Goal: Task Accomplishment & Management: Manage account settings

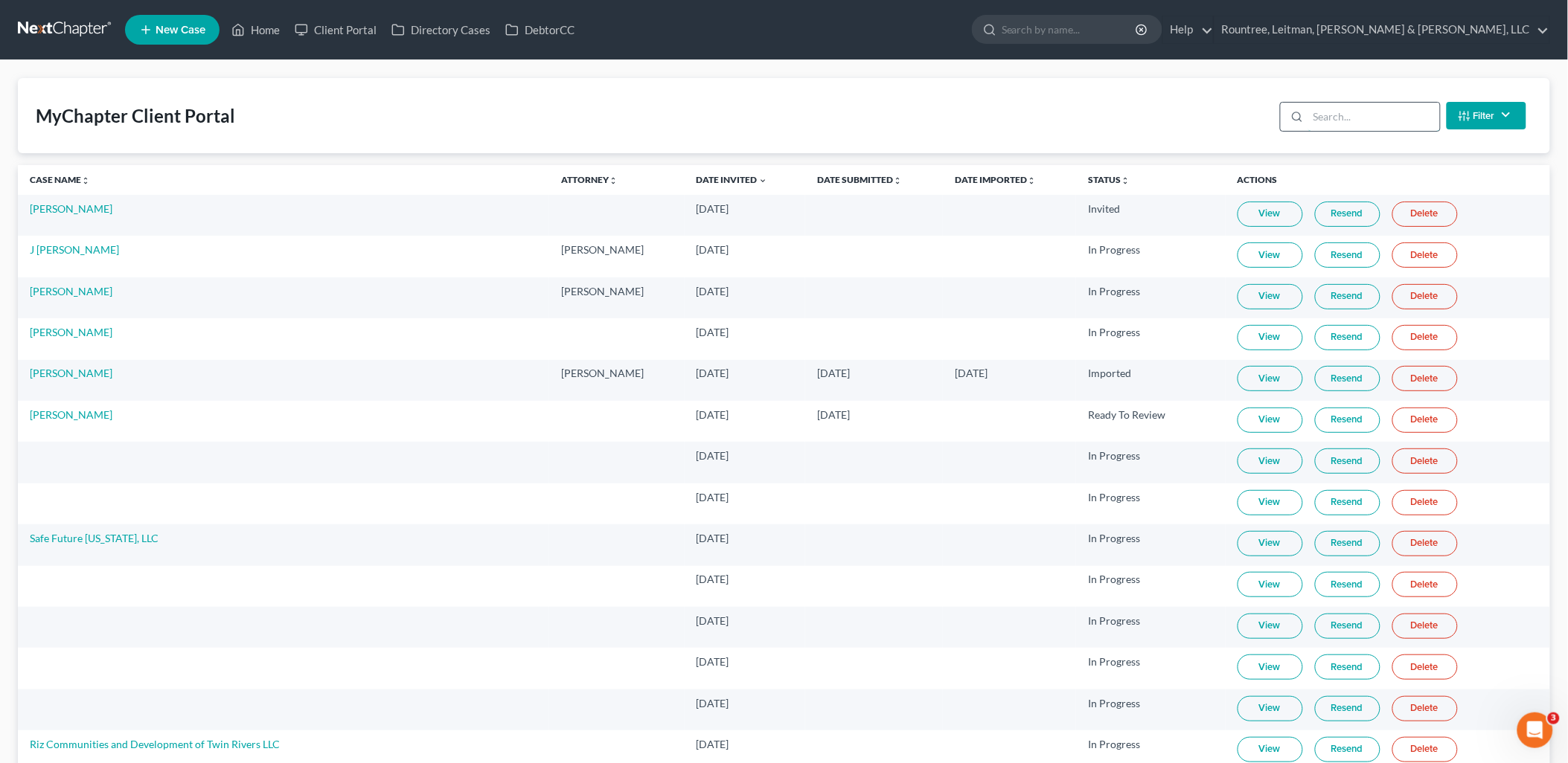
click at [1350, 120] on input "search" at bounding box center [1374, 117] width 132 height 28
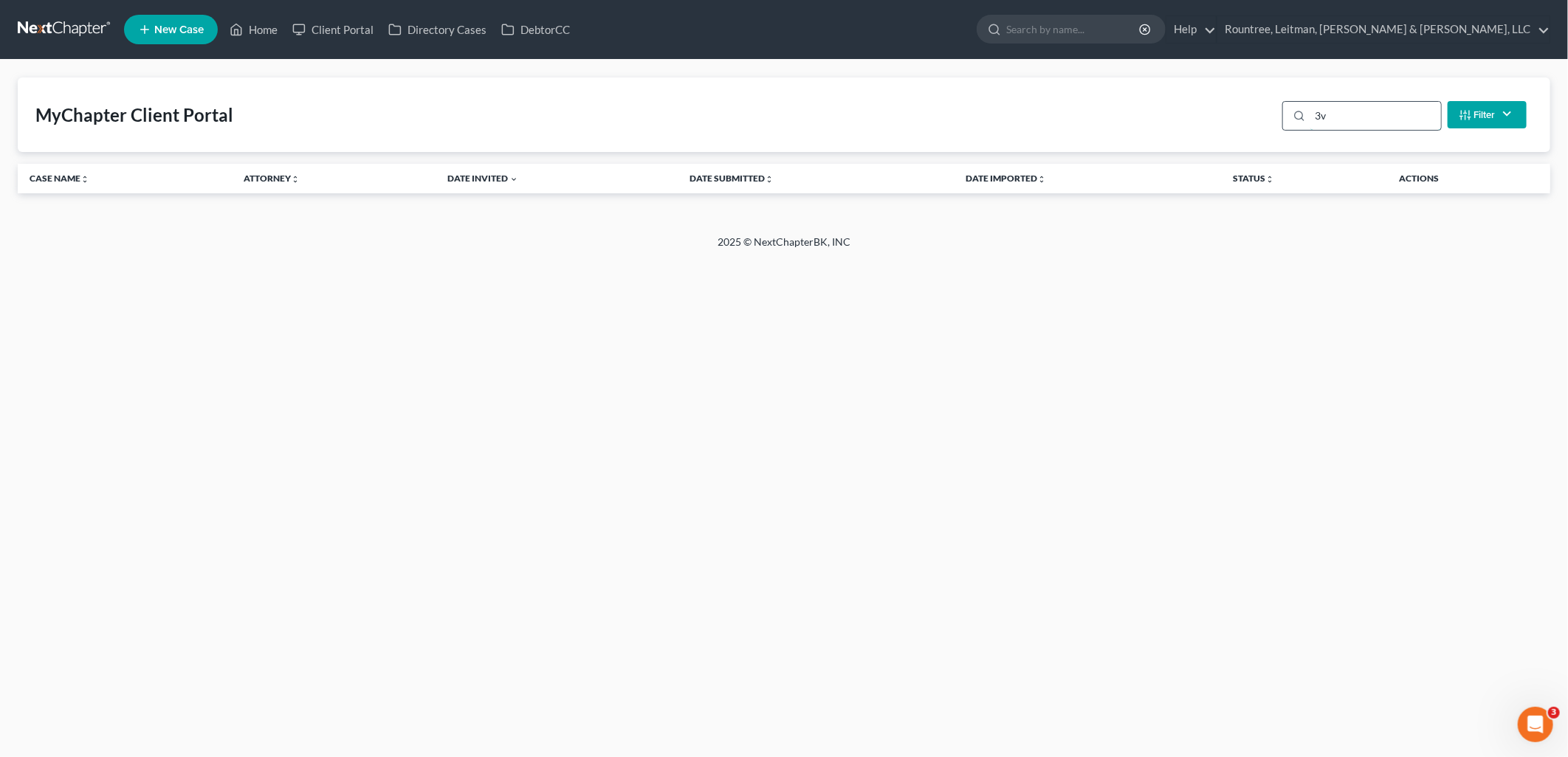
type input "3"
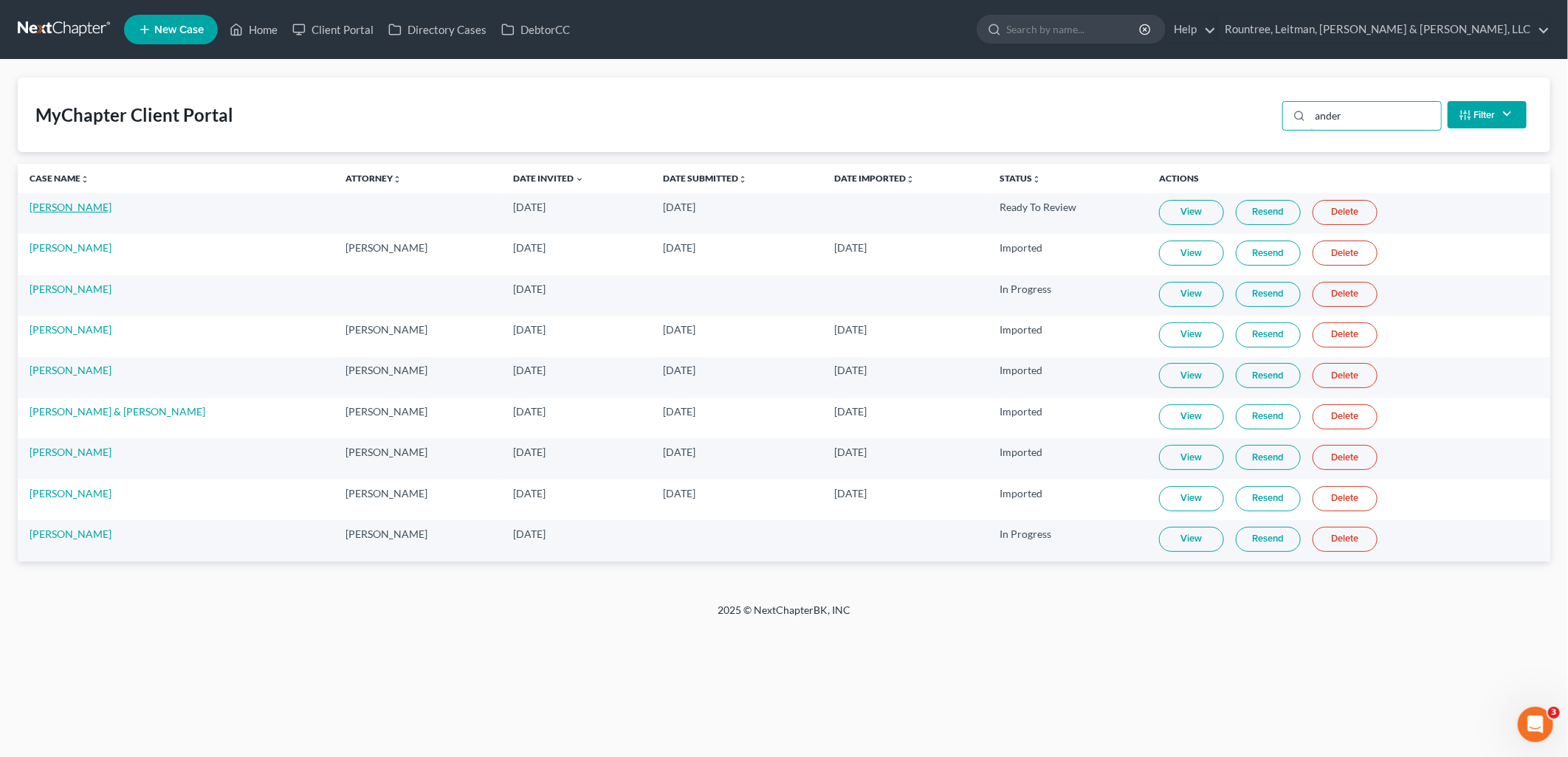
type input "ander"
click at [56, 208] on link "[PERSON_NAME]" at bounding box center [70, 207] width 82 height 13
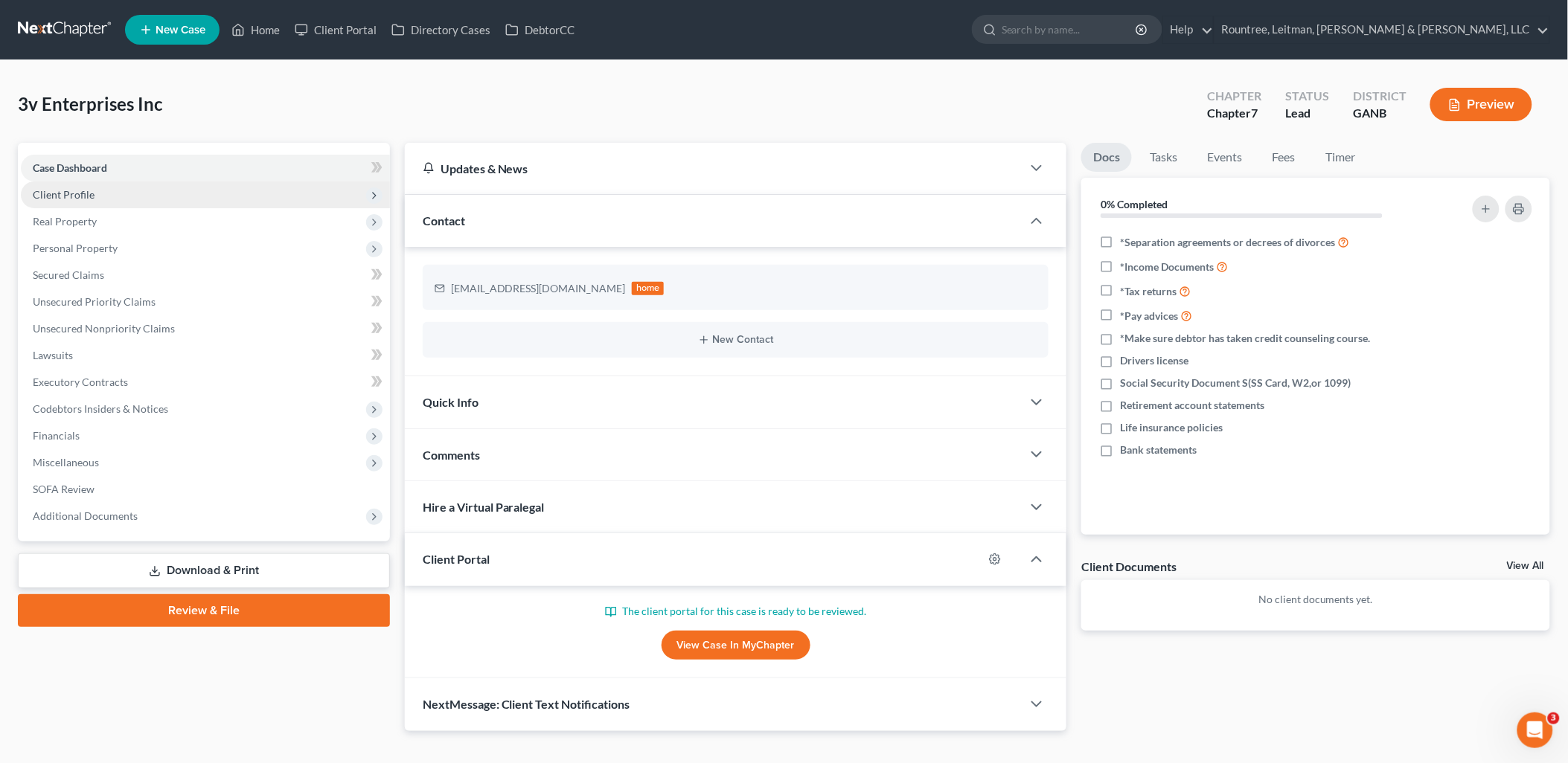
click at [200, 191] on span "Client Profile" at bounding box center [206, 195] width 369 height 27
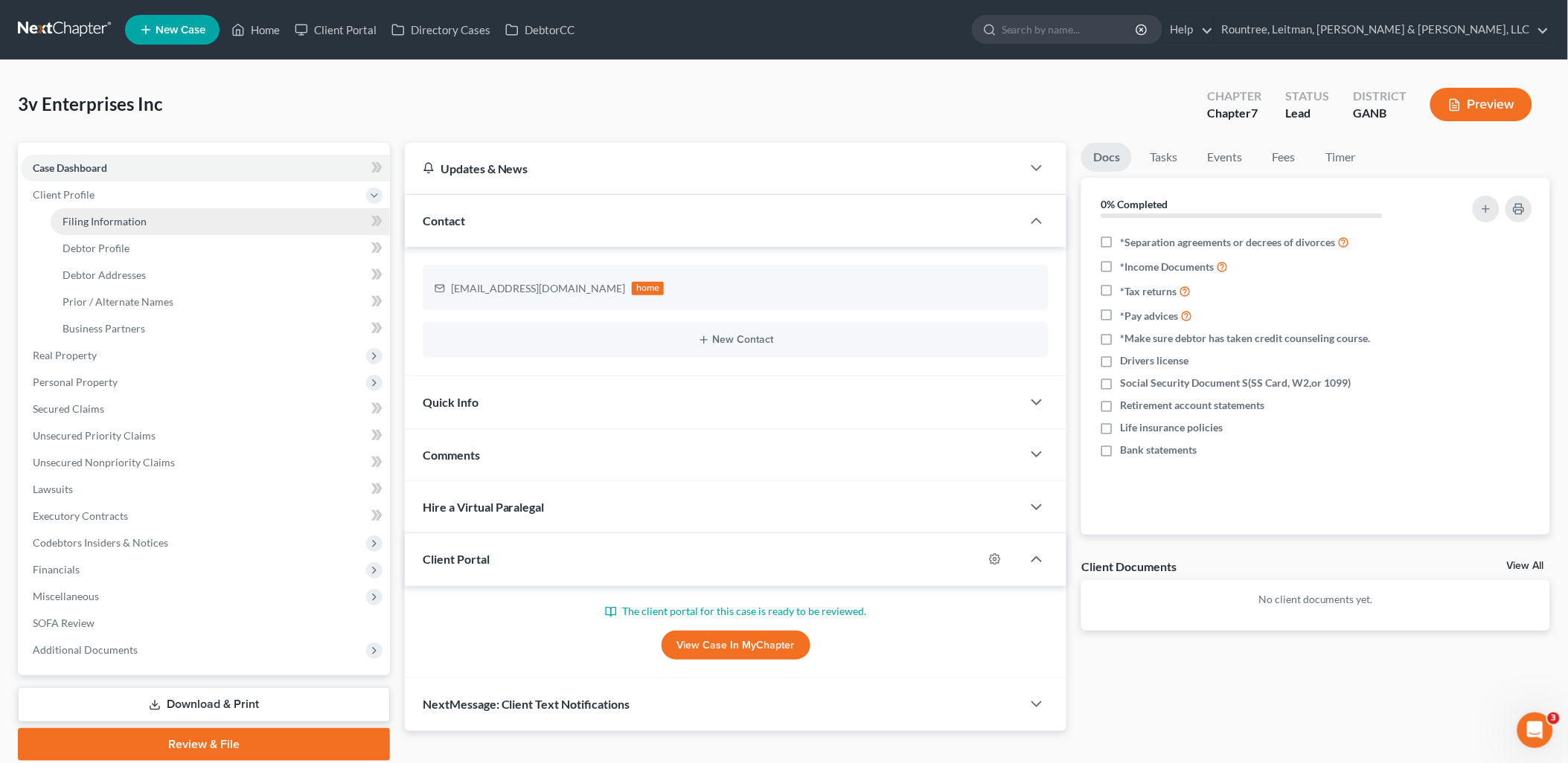
click at [190, 224] on link "Filing Information" at bounding box center [221, 222] width 339 height 27
select select "1"
select select "0"
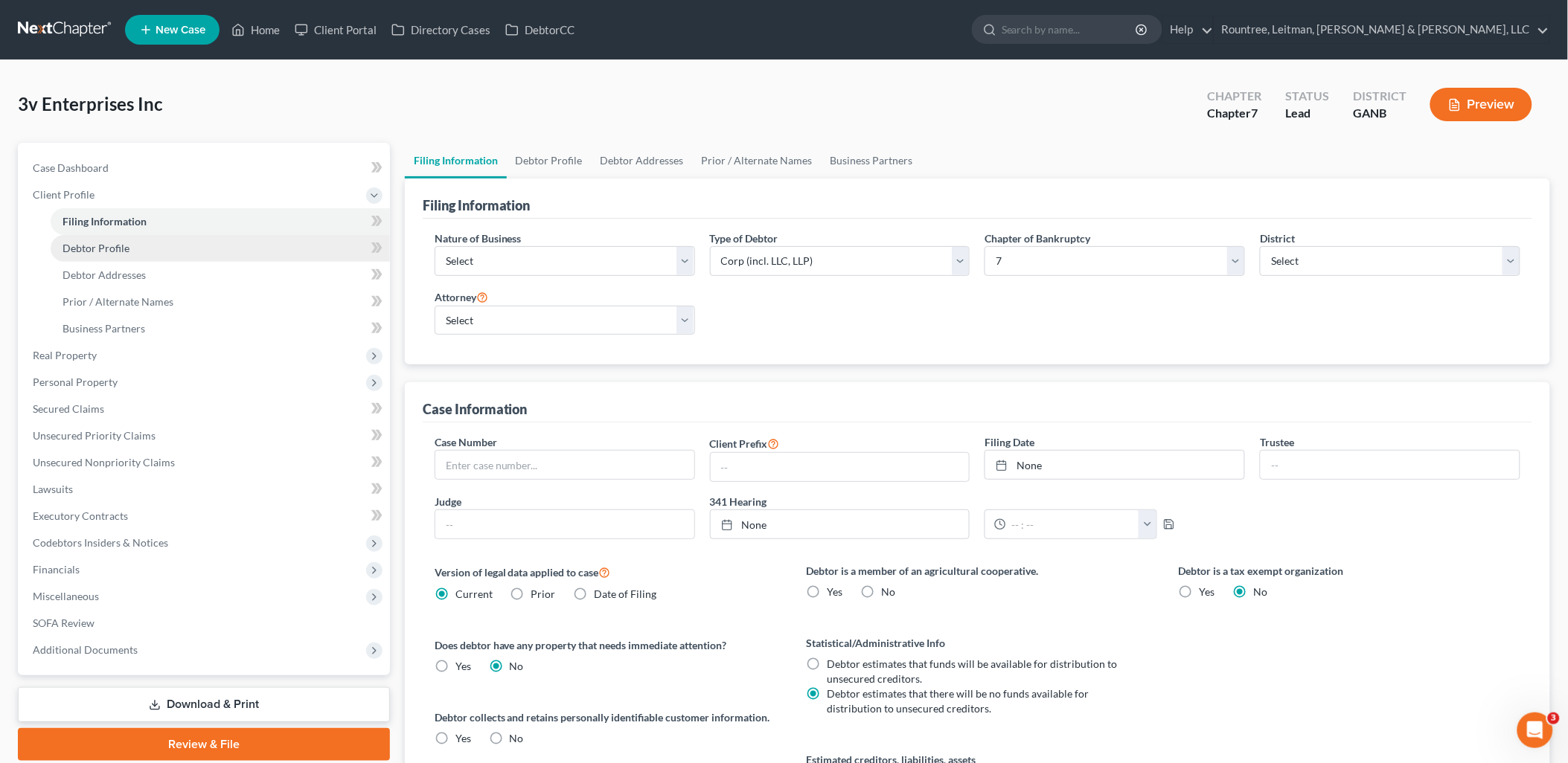
click at [172, 248] on link "Debtor Profile" at bounding box center [221, 248] width 339 height 27
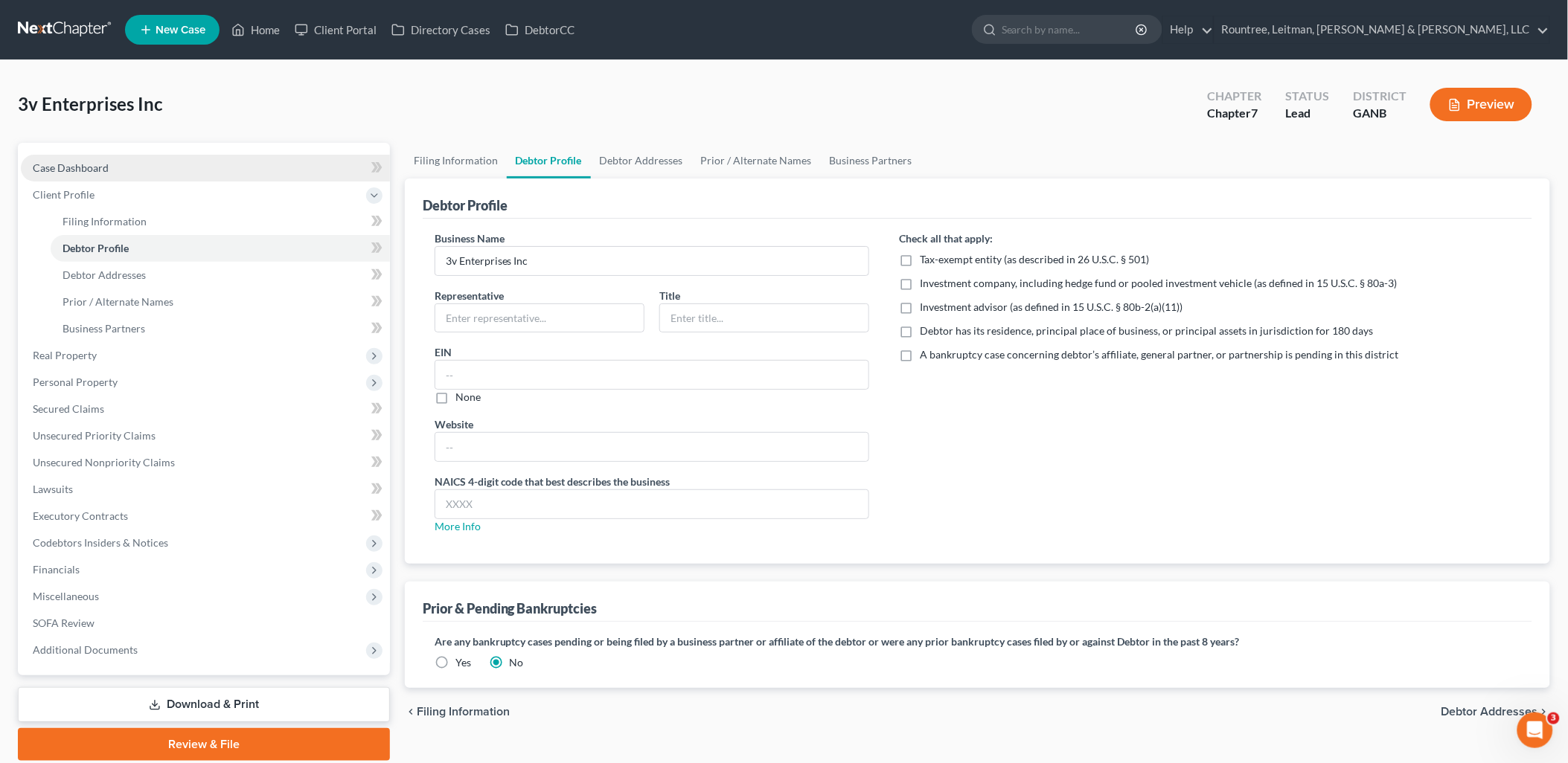
click at [151, 166] on link "Case Dashboard" at bounding box center [206, 168] width 369 height 27
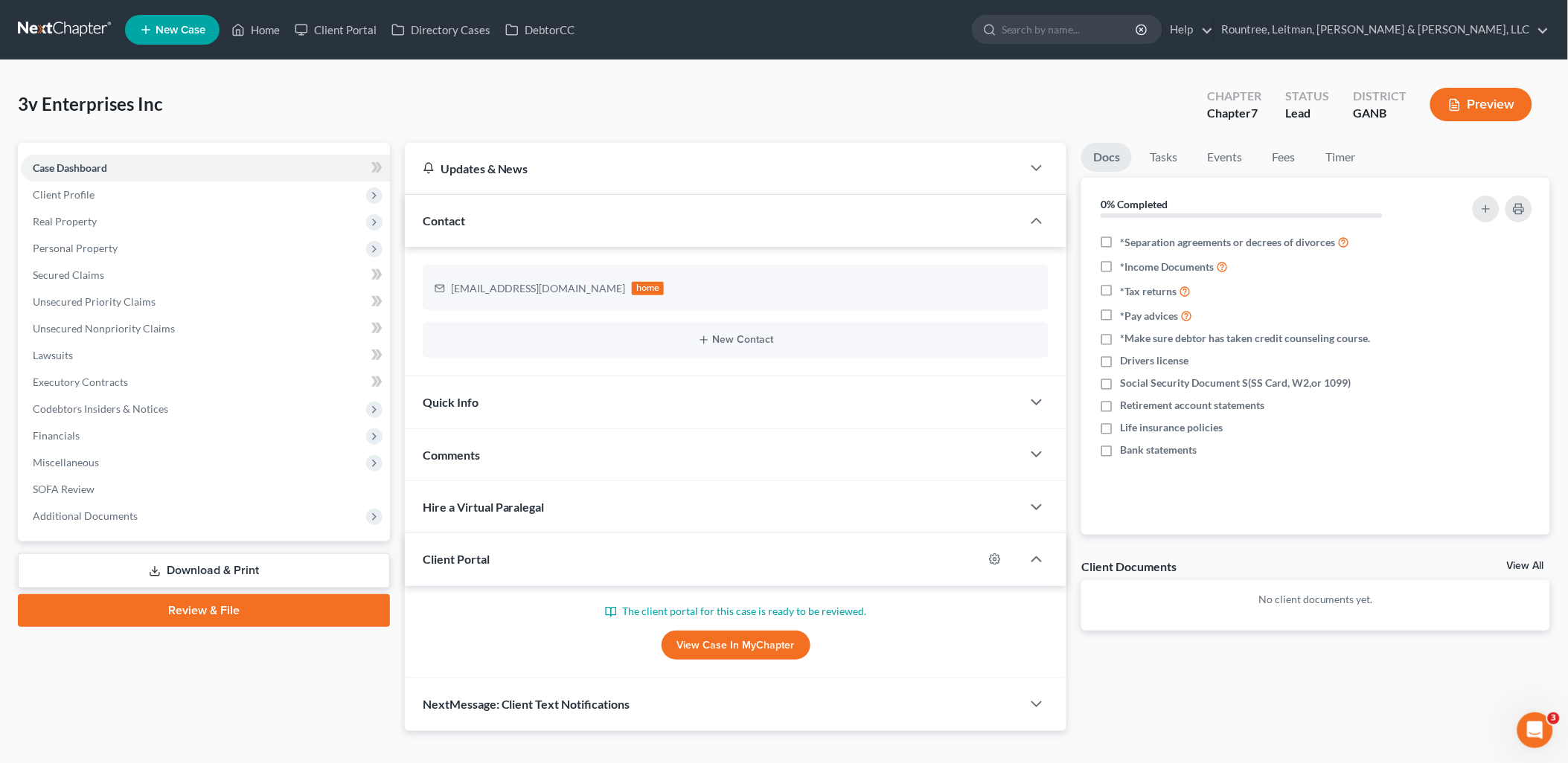
click at [710, 651] on link "View Case in MyChapter" at bounding box center [736, 646] width 149 height 30
click at [998, 560] on icon "button" at bounding box center [995, 559] width 12 height 12
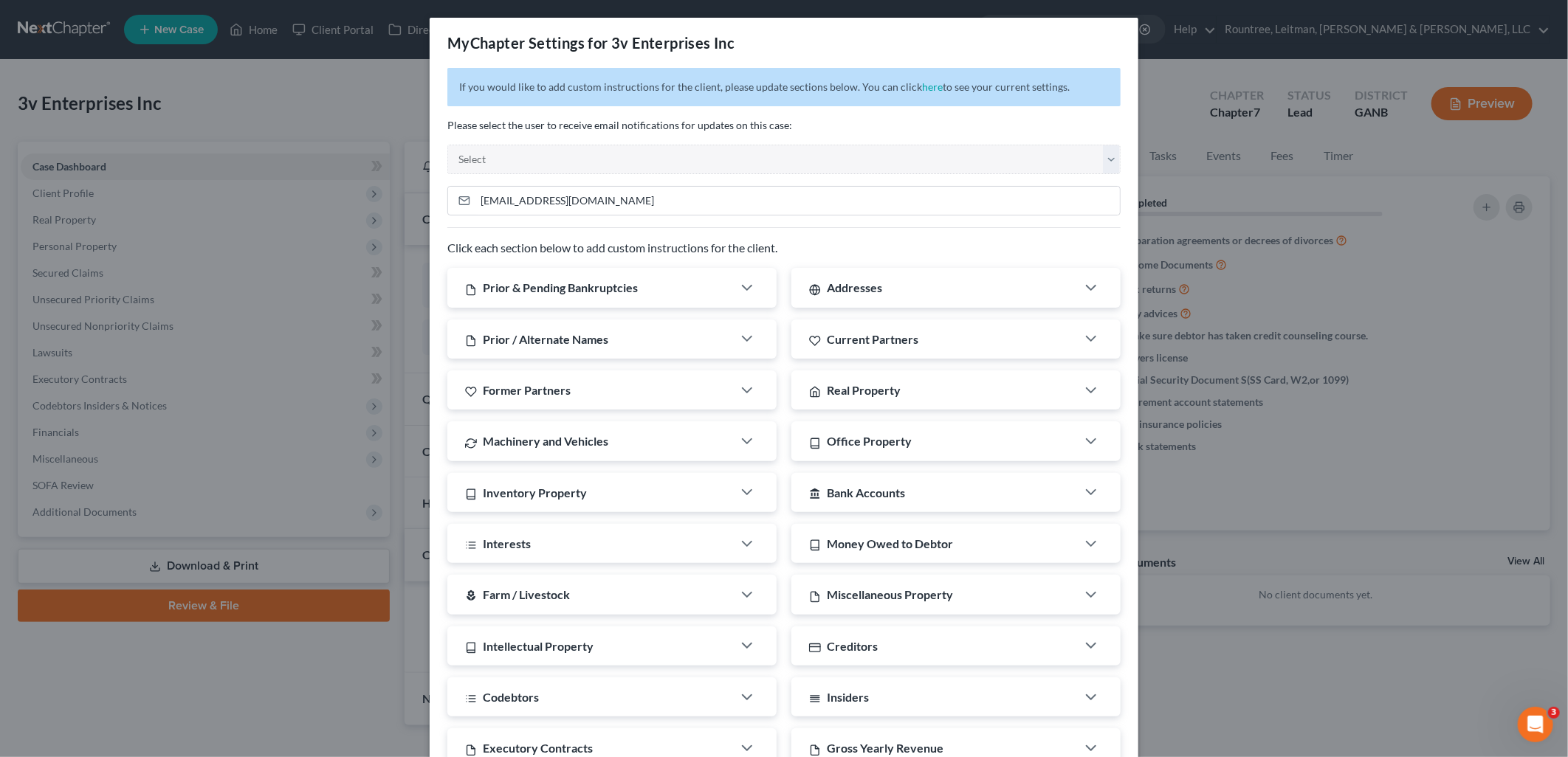
click at [1167, 94] on div "MyChapter Settings for 3v Enterprises Inc If you would like to add custom instr…" at bounding box center [784, 378] width 1568 height 757
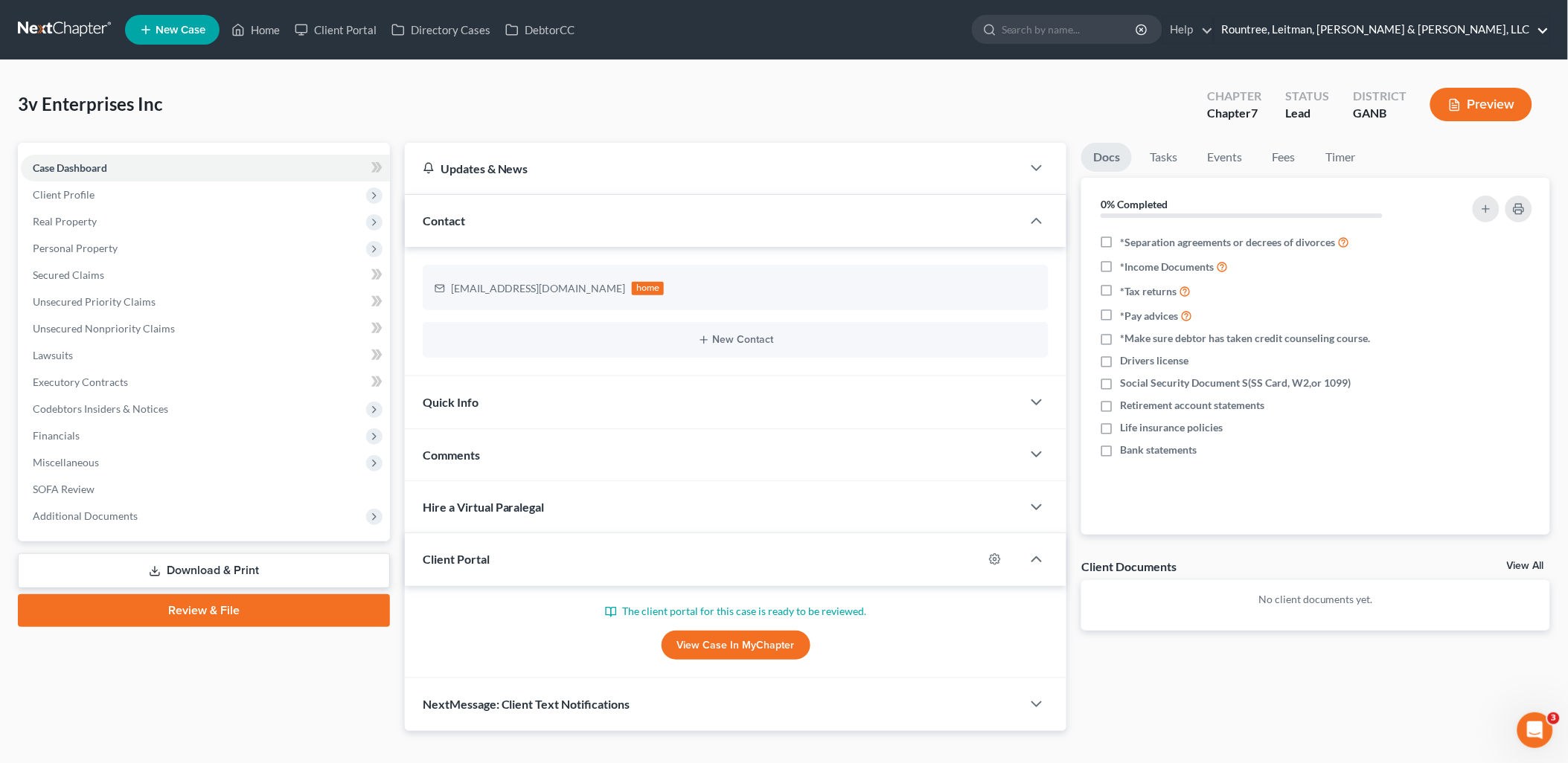
click at [1365, 31] on link "Rountree, Leitman, [PERSON_NAME] & [PERSON_NAME], LLC" at bounding box center [1382, 30] width 335 height 27
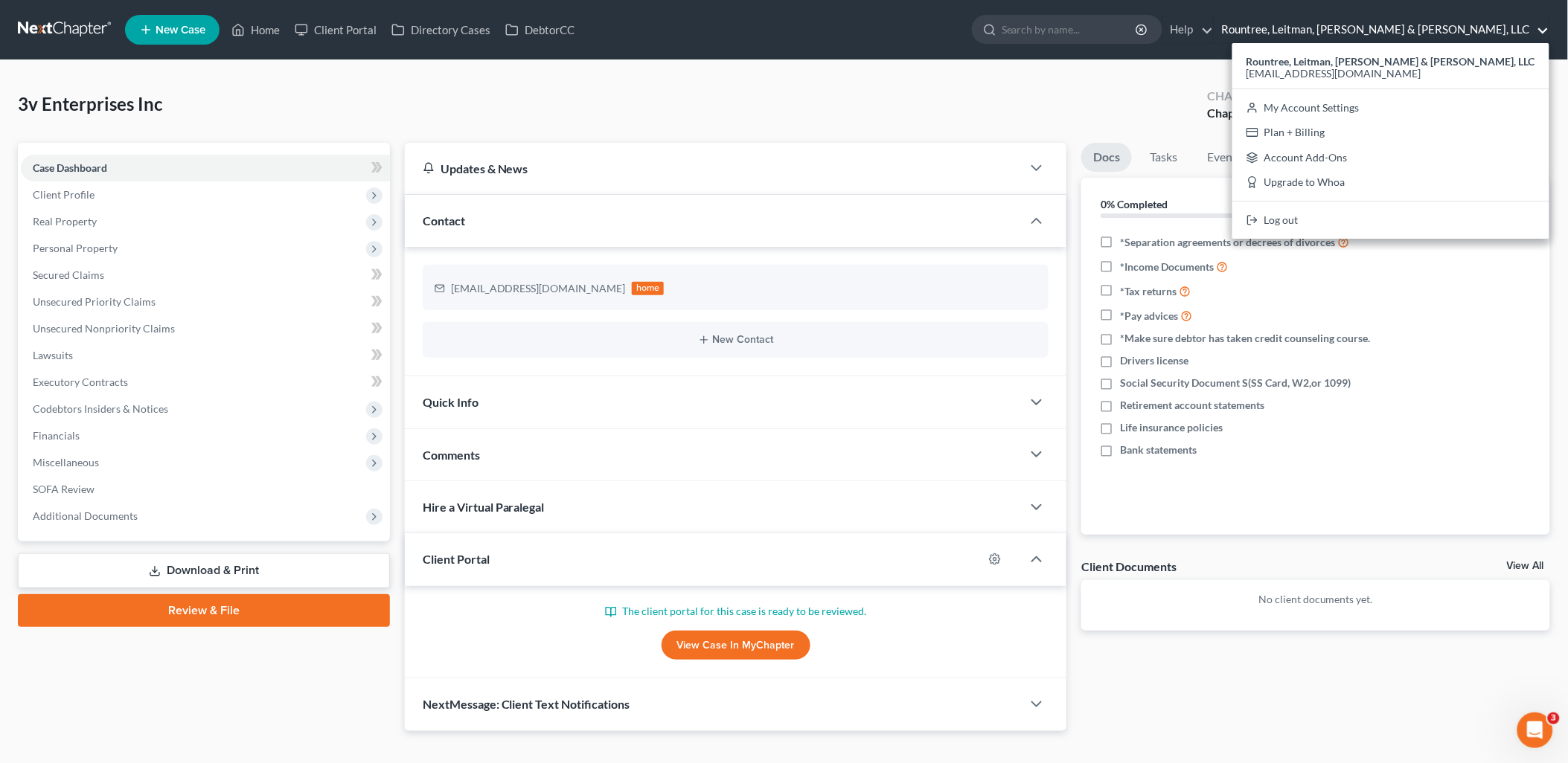
click at [920, 87] on div "3v Enterprises Inc Upgraded Chapter Chapter 7 Status Lead District GANB Preview" at bounding box center [784, 110] width 1532 height 65
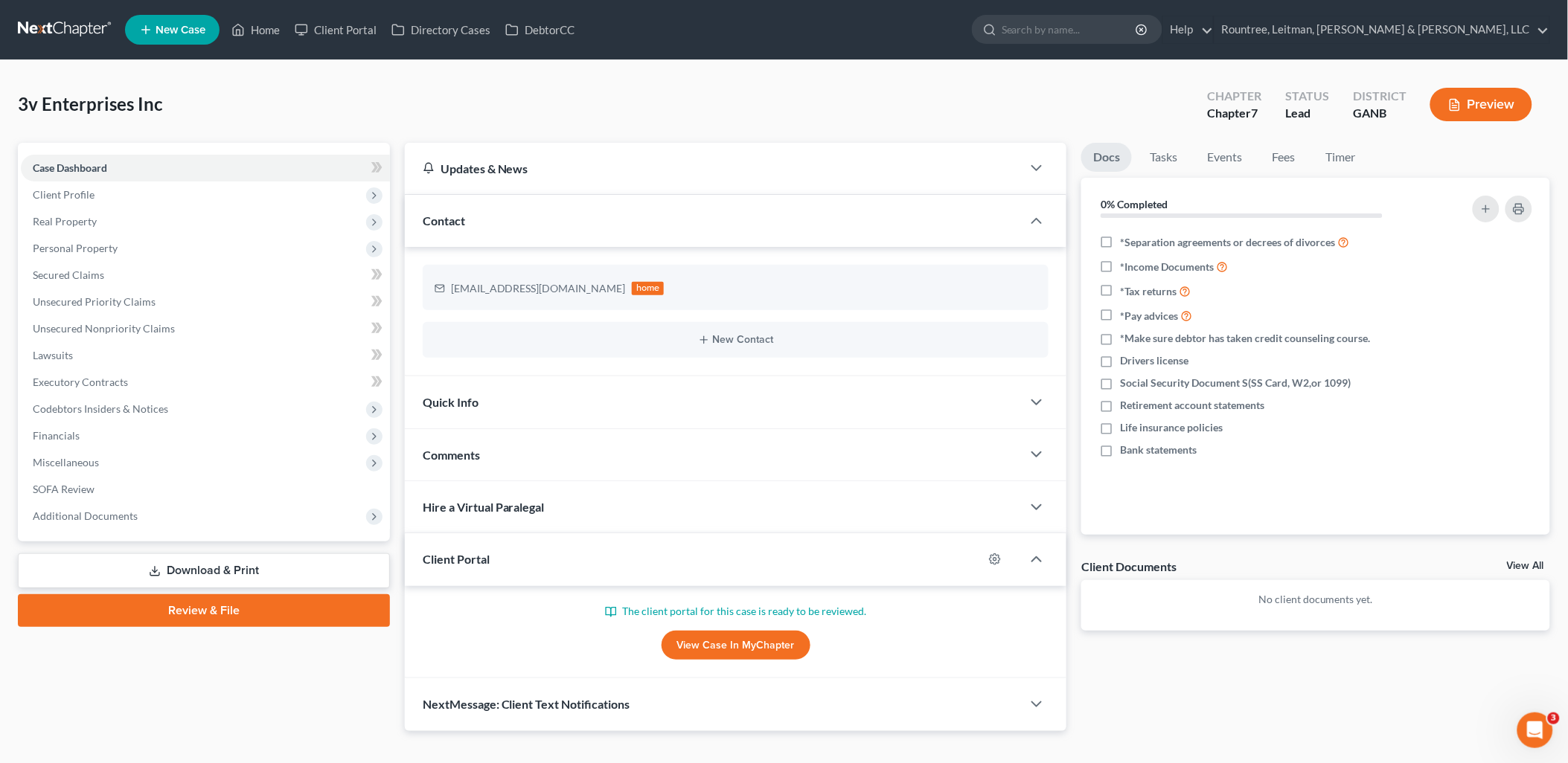
click at [984, 553] on div at bounding box center [1003, 559] width 39 height 24
click at [993, 554] on icon "button" at bounding box center [995, 559] width 12 height 12
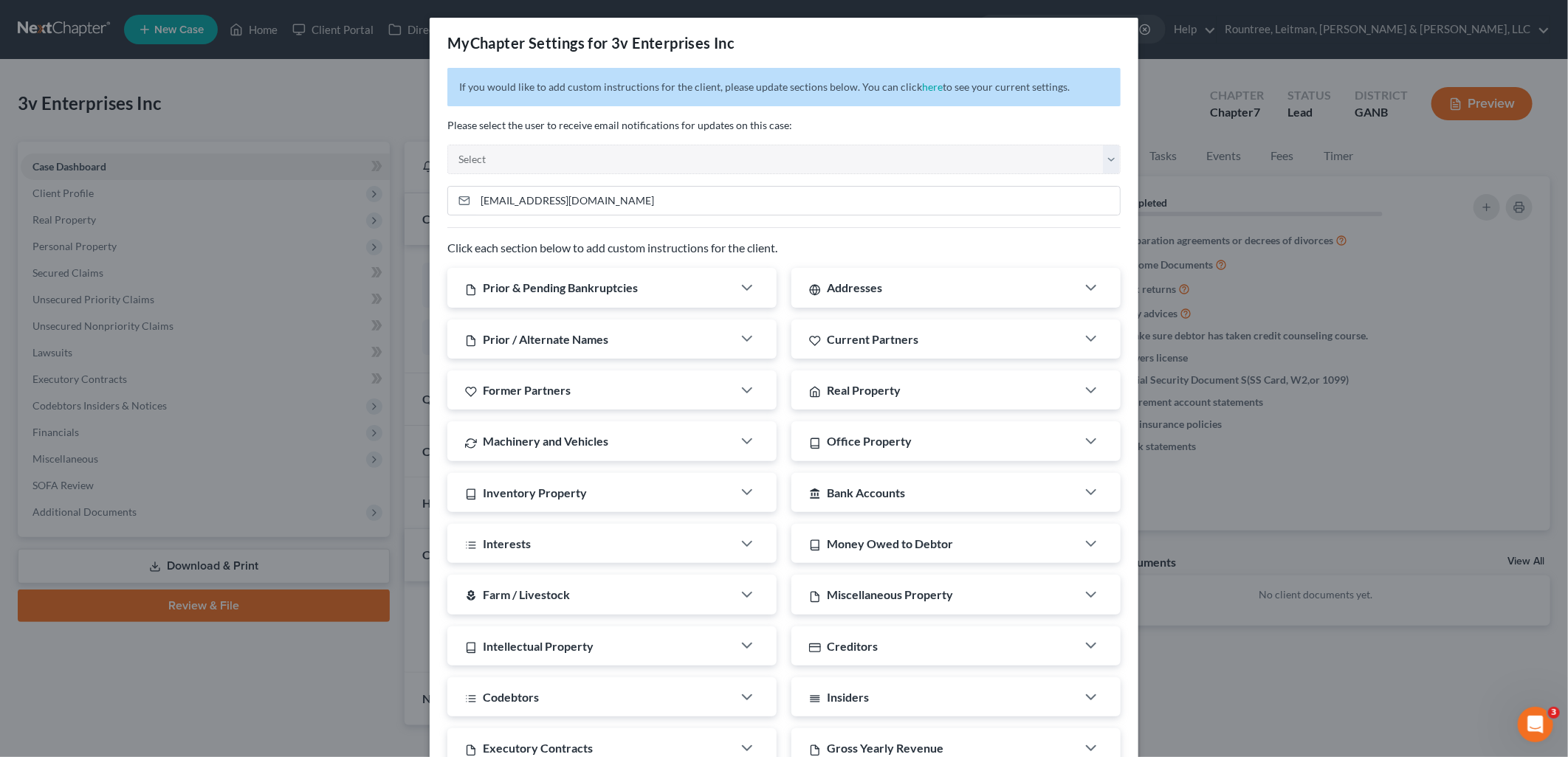
click at [722, 480] on div "Inventory Property" at bounding box center [590, 492] width 285 height 39
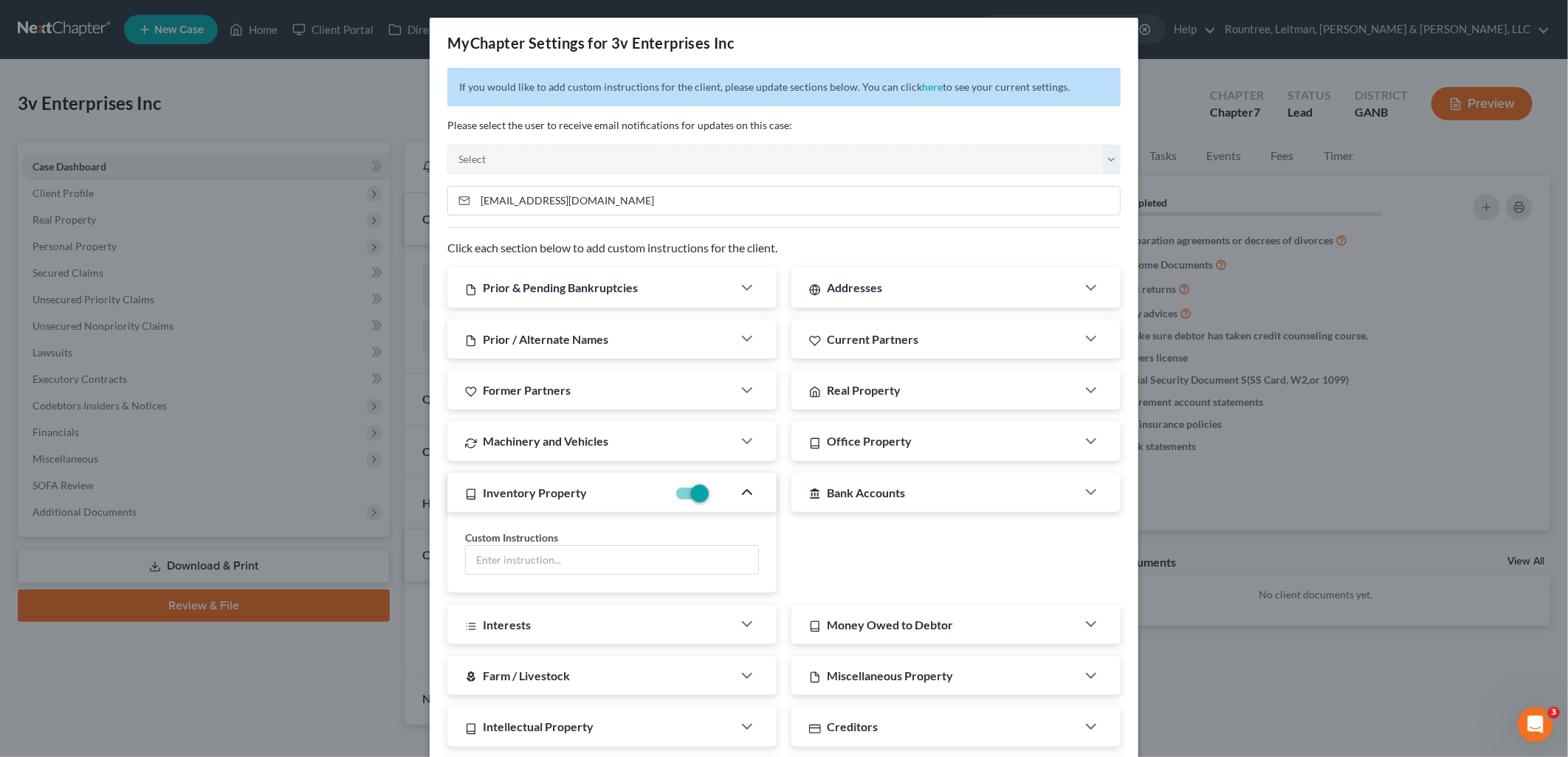
click at [742, 491] on polyline "button" at bounding box center [747, 492] width 9 height 4
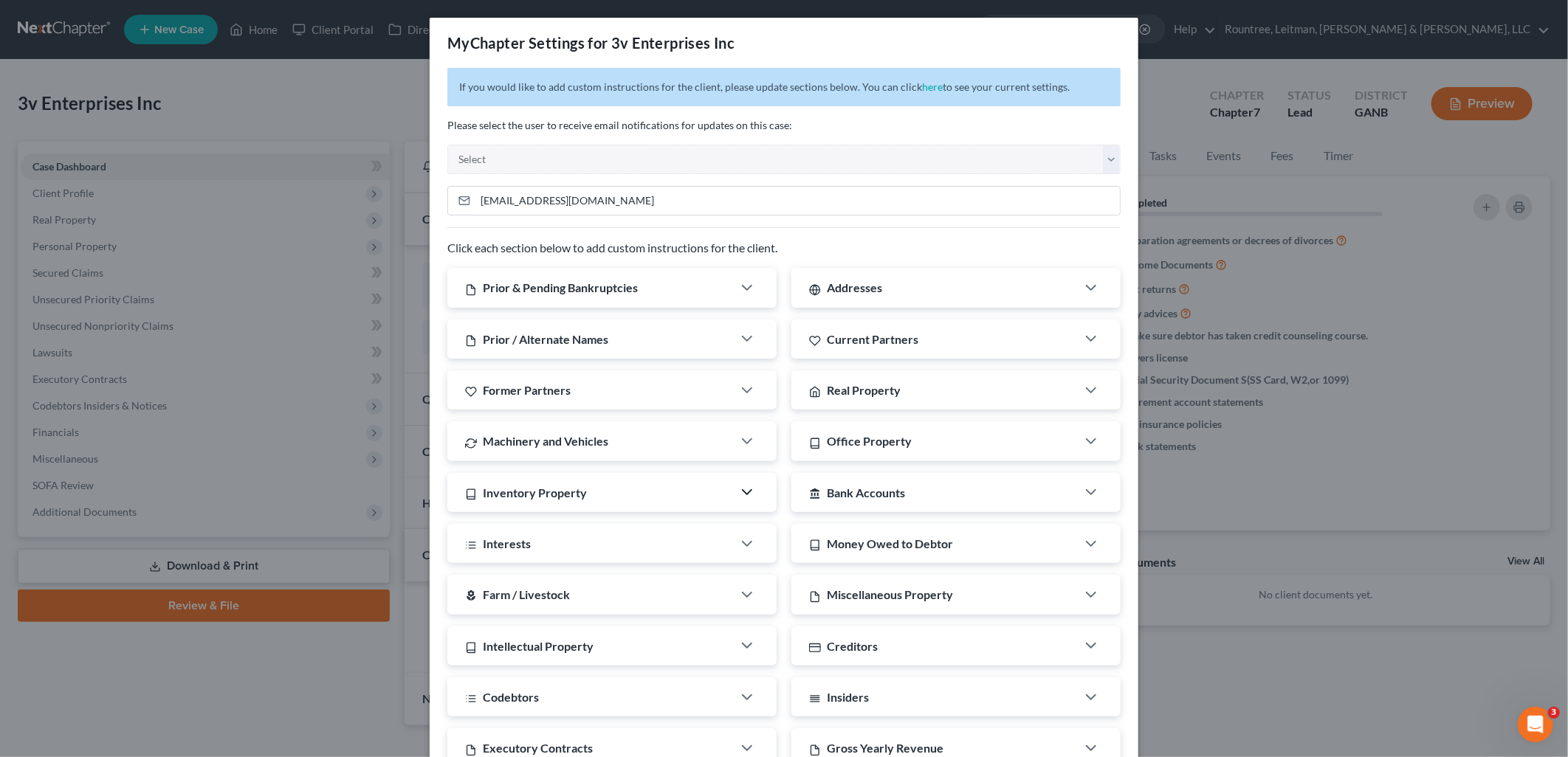
click at [1149, 62] on div "MyChapter Settings for 3v Enterprises Inc If you would like to add custom instr…" at bounding box center [784, 378] width 1568 height 757
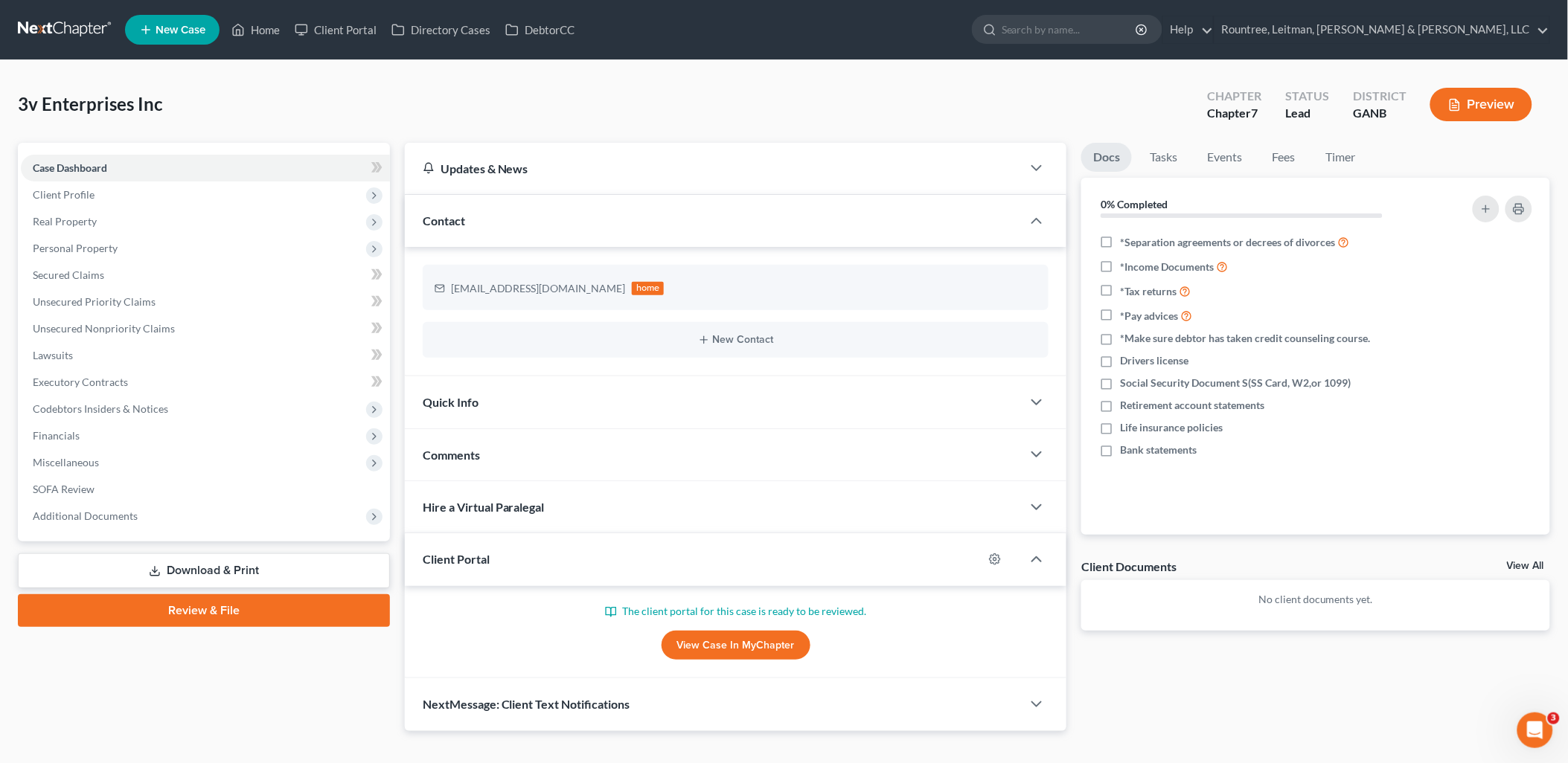
click at [768, 652] on link "View Case in MyChapter" at bounding box center [736, 646] width 149 height 30
